Goal: Task Accomplishment & Management: Complete application form

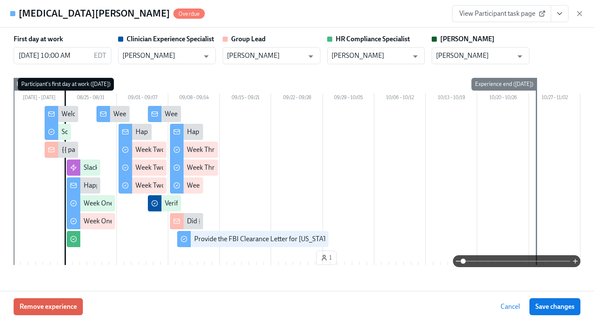
scroll to position [0, 12056]
click at [582, 11] on icon "button" at bounding box center [580, 13] width 4 height 4
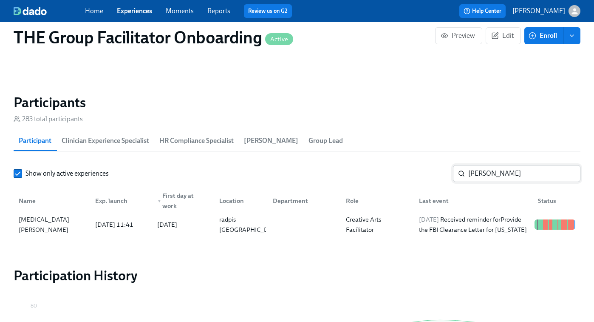
click at [490, 170] on input "marlissa" at bounding box center [525, 173] width 112 height 17
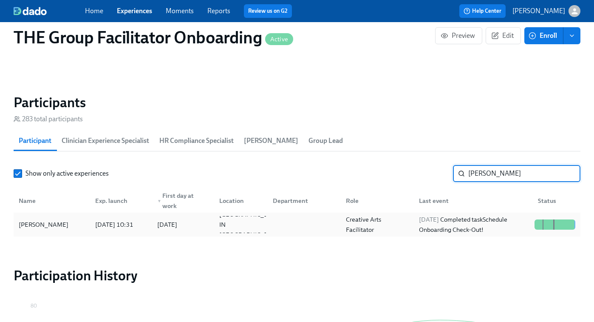
type input "julia"
click at [320, 224] on div at bounding box center [302, 224] width 73 height 17
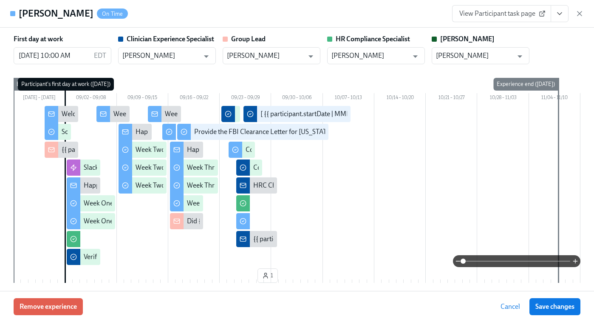
click at [563, 14] on icon "View task page" at bounding box center [560, 13] width 9 height 9
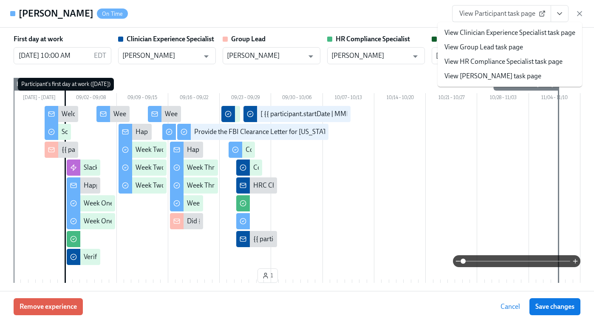
click at [501, 35] on link "View Clinician Experience Specialist task page" at bounding box center [510, 32] width 131 height 9
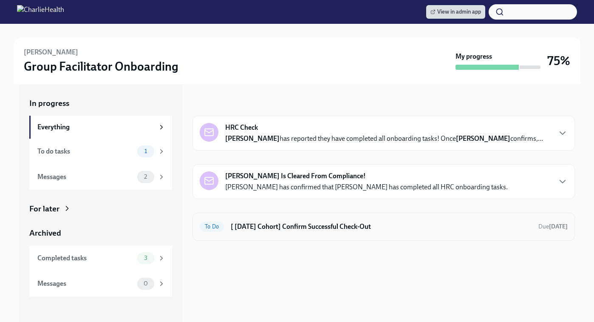
click at [256, 230] on h6 "[ Sep 2nd Cohort] Confirm Successful Check-Out" at bounding box center [381, 226] width 301 height 9
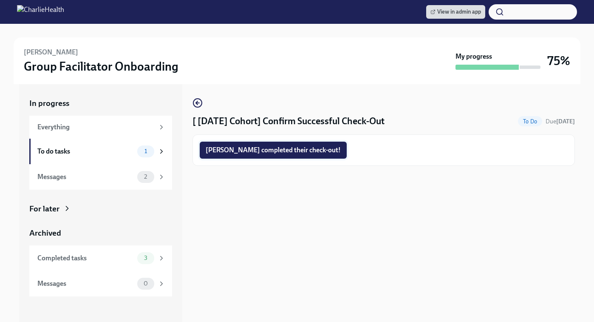
click at [234, 150] on span "Julia completed their check-out!" at bounding box center [273, 150] width 135 height 9
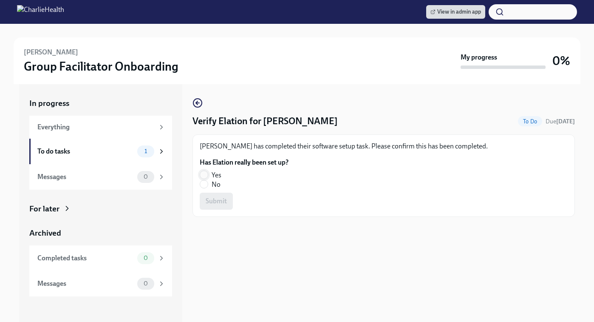
click at [205, 171] on input "Yes" at bounding box center [204, 175] width 8 height 8
radio input "true"
click at [214, 198] on span "Submit" at bounding box center [216, 201] width 21 height 9
click at [204, 175] on input "Yes" at bounding box center [204, 175] width 8 height 8
radio input "true"
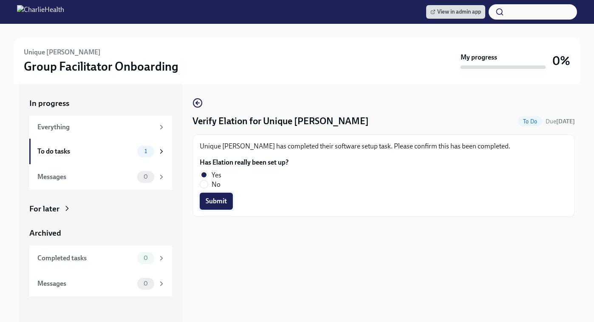
click at [208, 200] on span "Submit" at bounding box center [216, 201] width 21 height 9
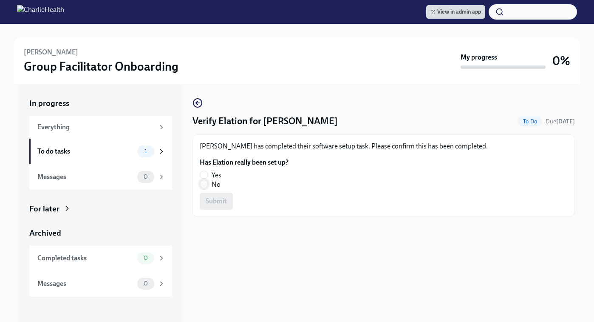
click at [202, 182] on input "No" at bounding box center [204, 184] width 8 height 8
radio input "true"
click at [209, 202] on span "Submit" at bounding box center [216, 201] width 21 height 9
click at [202, 172] on input "Yes" at bounding box center [204, 175] width 8 height 8
radio input "true"
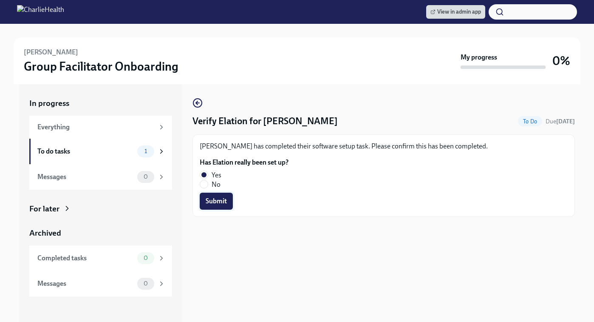
click at [219, 203] on span "Submit" at bounding box center [216, 201] width 21 height 9
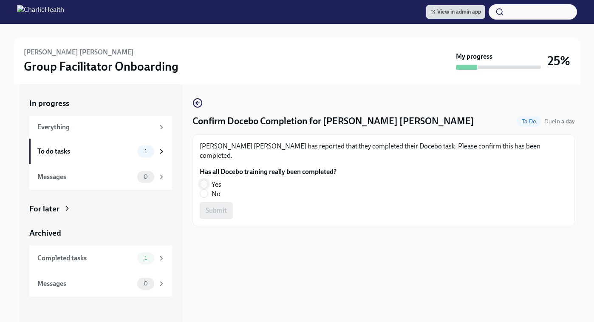
click at [207, 180] on input "Yes" at bounding box center [204, 184] width 8 height 8
radio input "true"
click at [214, 206] on span "Submit" at bounding box center [216, 210] width 21 height 9
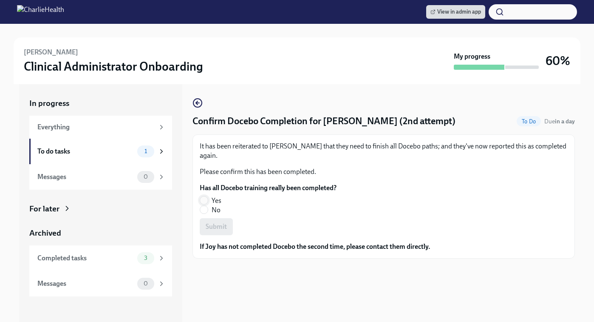
click at [205, 196] on input "Yes" at bounding box center [204, 200] width 8 height 8
radio input "true"
click at [213, 222] on span "Submit" at bounding box center [216, 226] width 21 height 9
